Goal: Navigation & Orientation: Find specific page/section

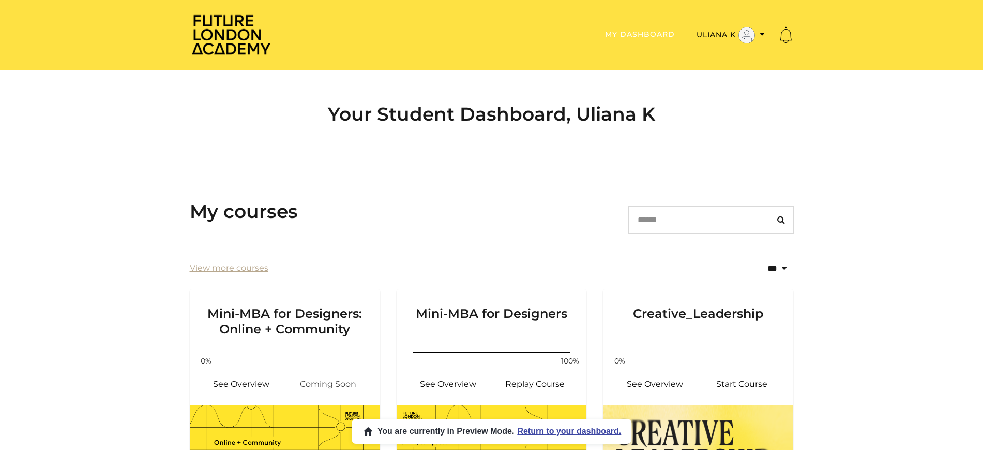
click at [637, 32] on link "My Dashboard" at bounding box center [640, 33] width 70 height 9
click at [762, 33] on icon "Toggle menu" at bounding box center [762, 34] width 5 height 7
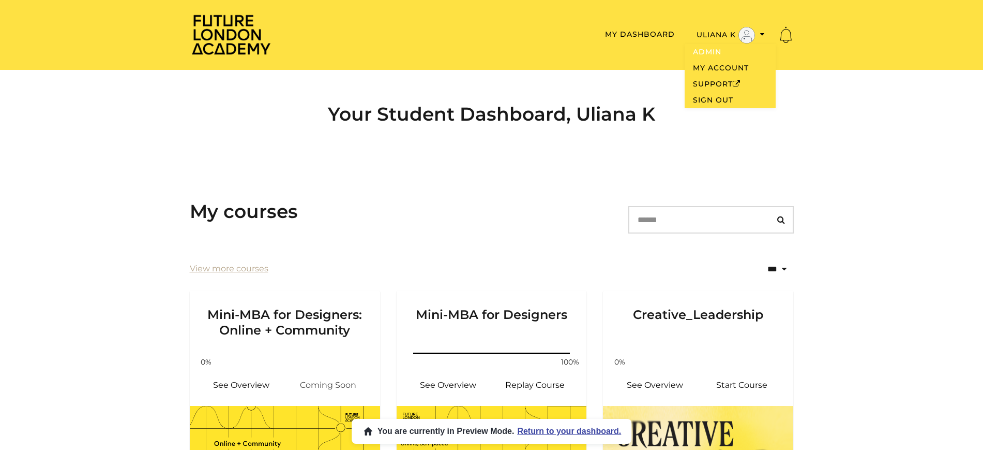
click at [713, 53] on link "Admin" at bounding box center [730, 52] width 91 height 16
